Goal: Check status: Check status

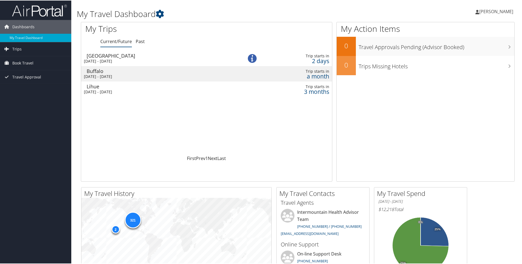
click at [134, 58] on div "Thu 4 Sep 2025 - Wed 10 Sep 2025" at bounding box center [157, 60] width 146 height 5
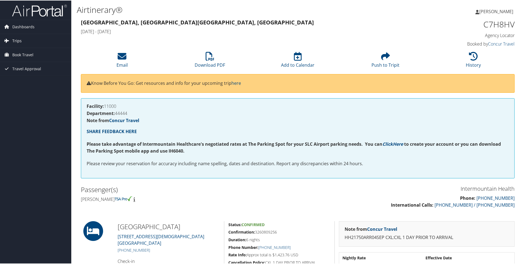
click at [19, 37] on span "Trips" at bounding box center [16, 40] width 9 height 14
click at [25, 51] on link "Current/Future Trips" at bounding box center [35, 51] width 71 height 8
